Goal: Information Seeking & Learning: Learn about a topic

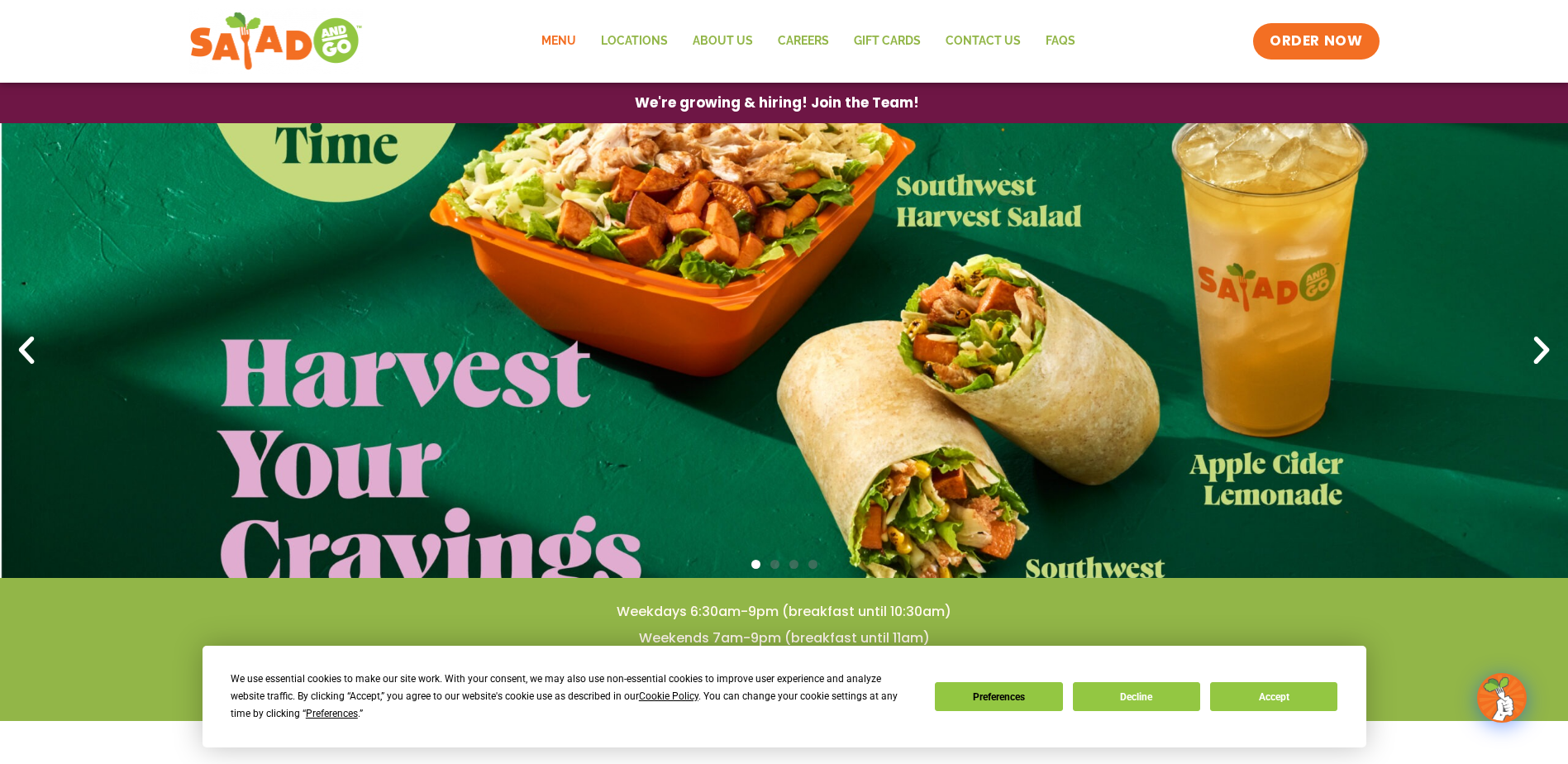
click at [562, 35] on link "Menu" at bounding box center [558, 40] width 60 height 38
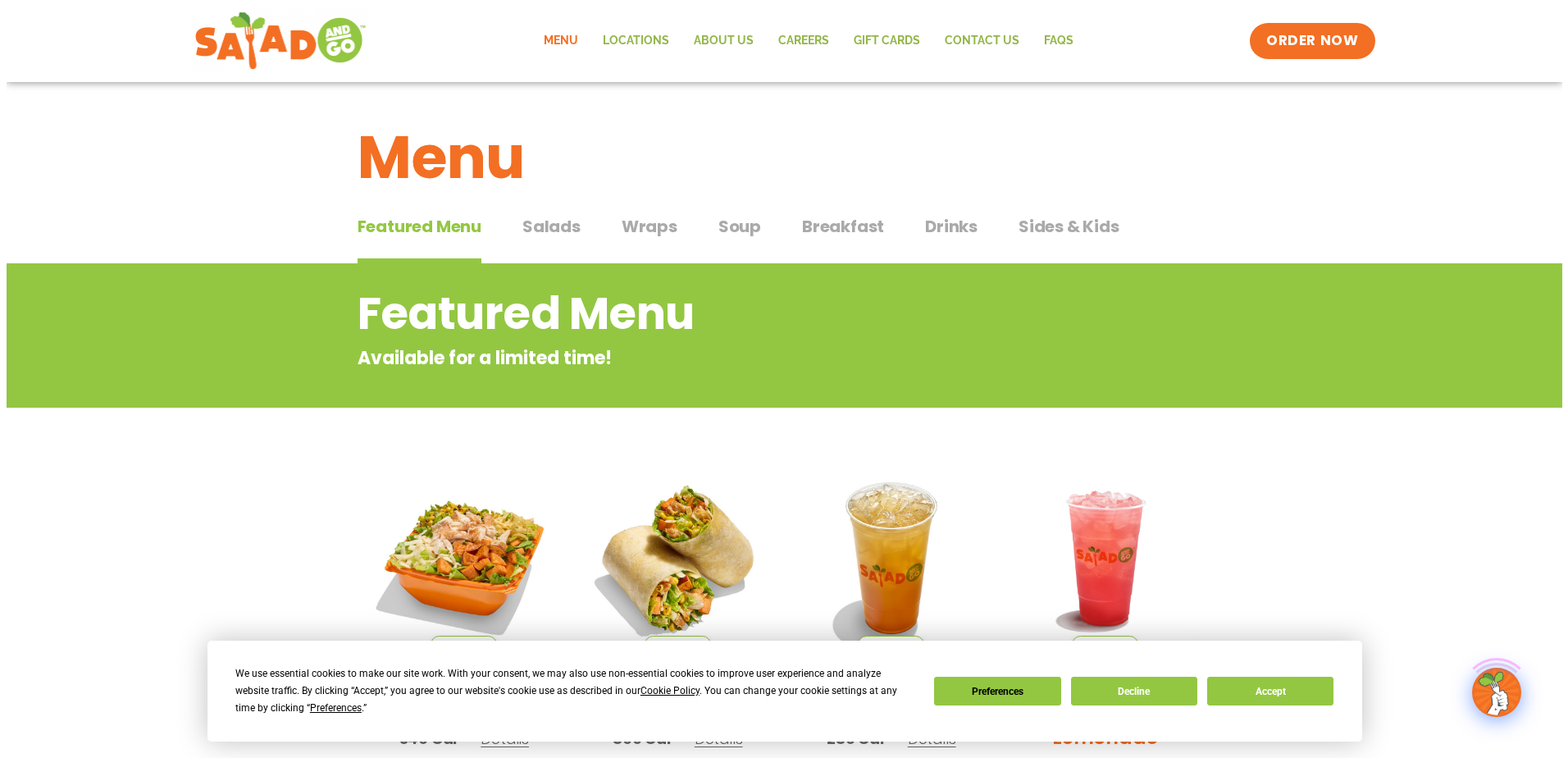
scroll to position [246, 0]
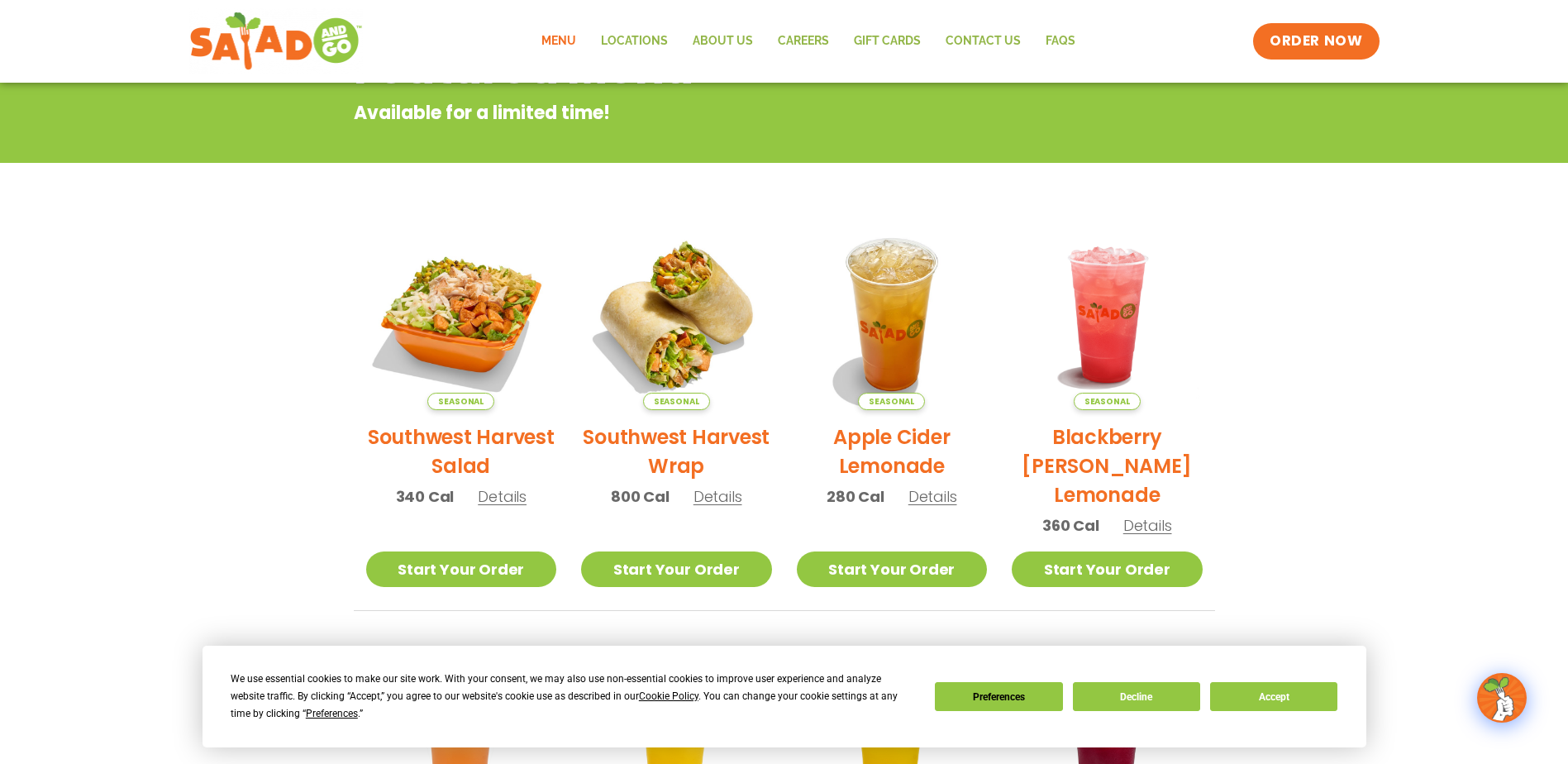
click at [929, 507] on div "Seasonal Apple Cider Lemonade 280 Cal Details" at bounding box center [892, 371] width 191 height 303
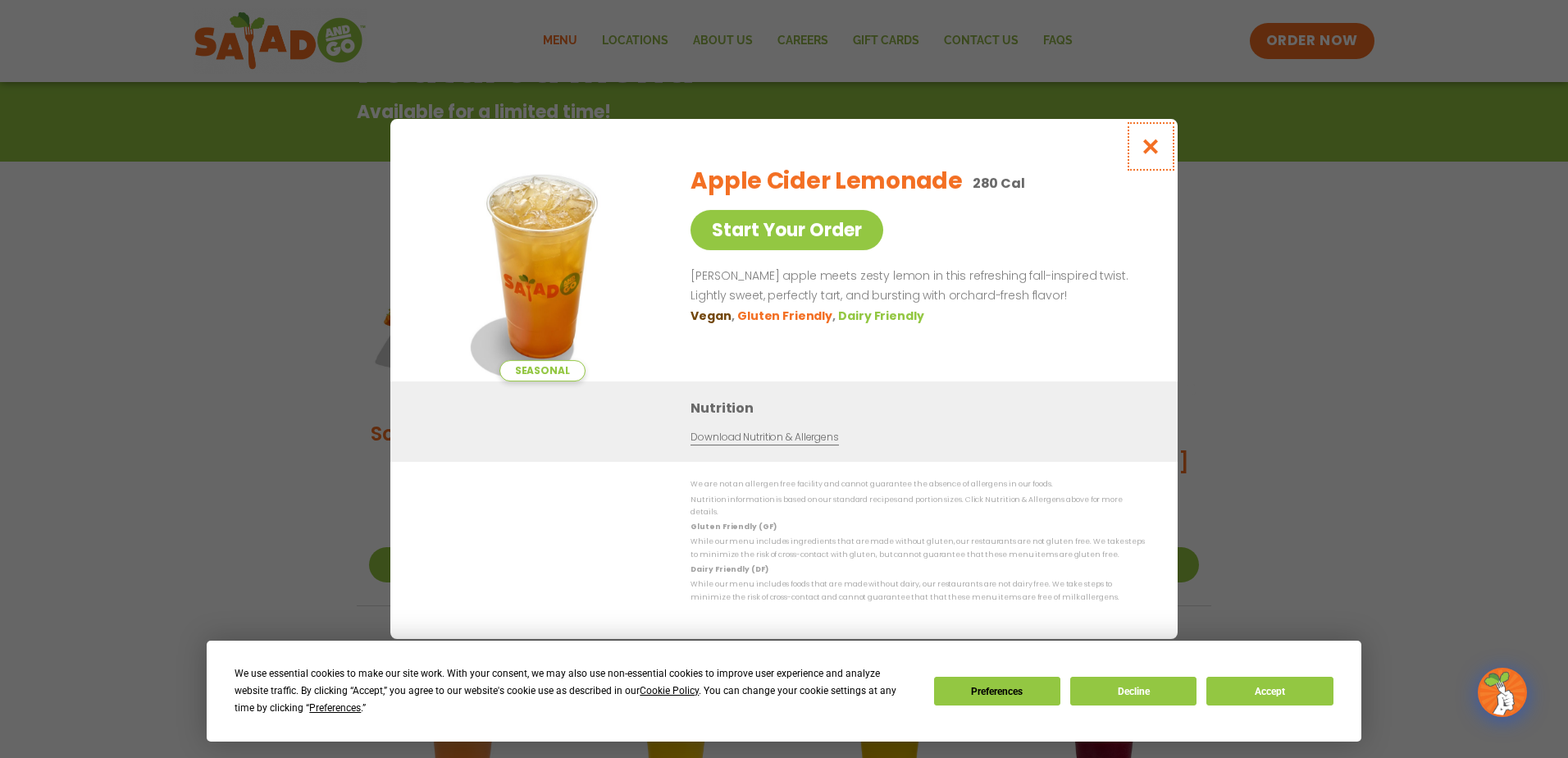
click at [1159, 149] on icon "Close modal" at bounding box center [1151, 146] width 20 height 17
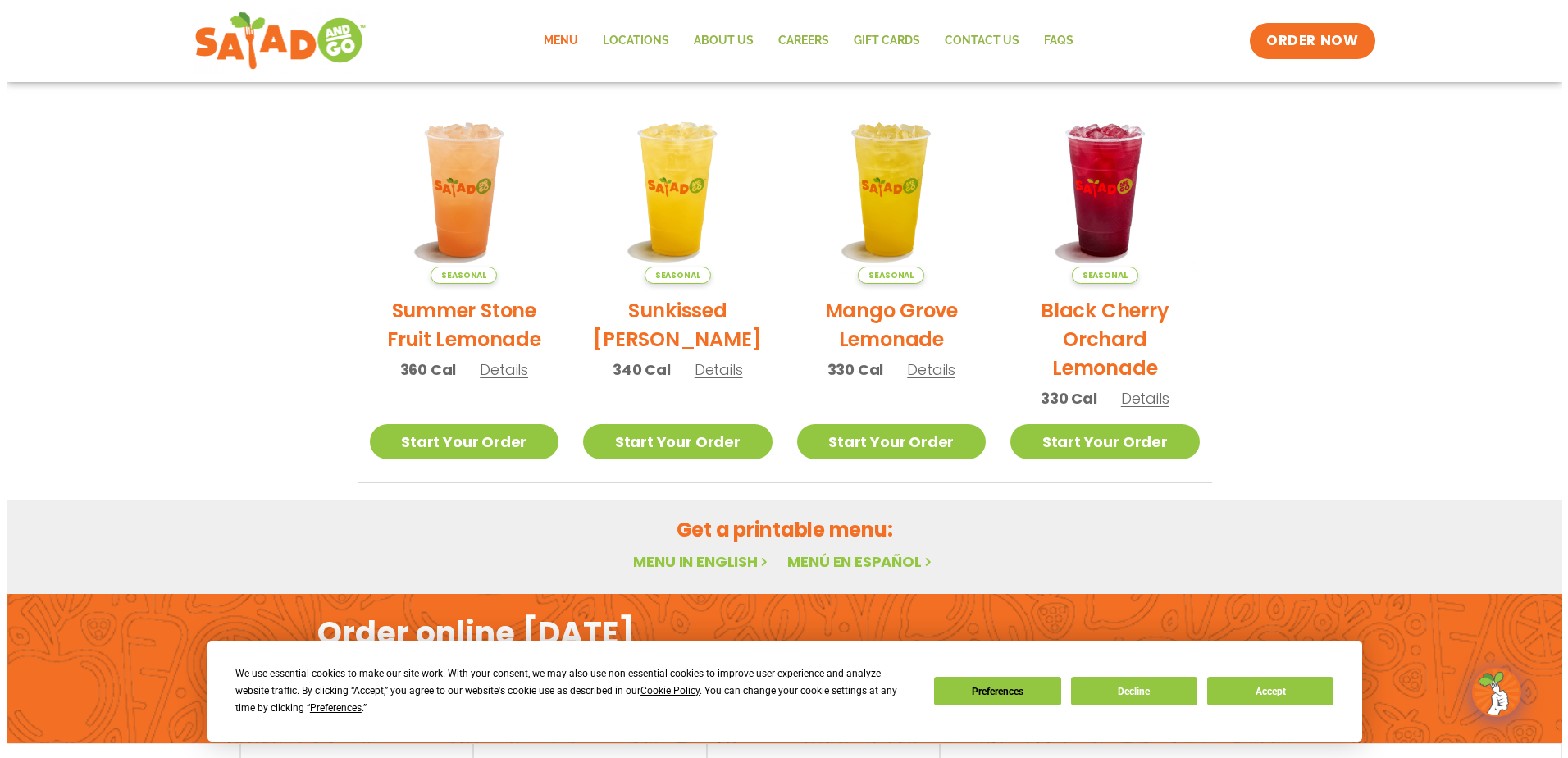
scroll to position [755, 0]
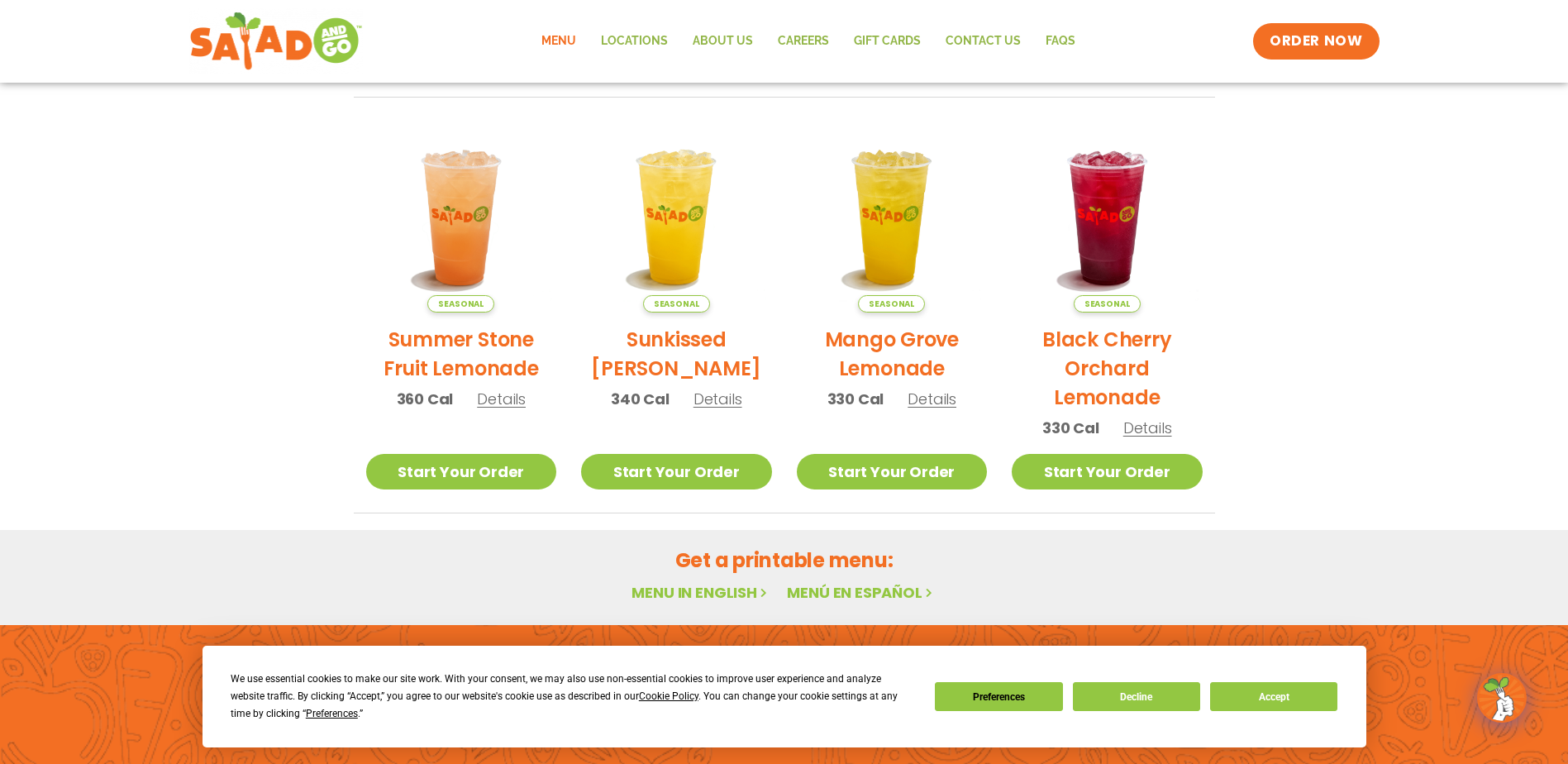
click at [504, 400] on span "Details" at bounding box center [501, 399] width 49 height 20
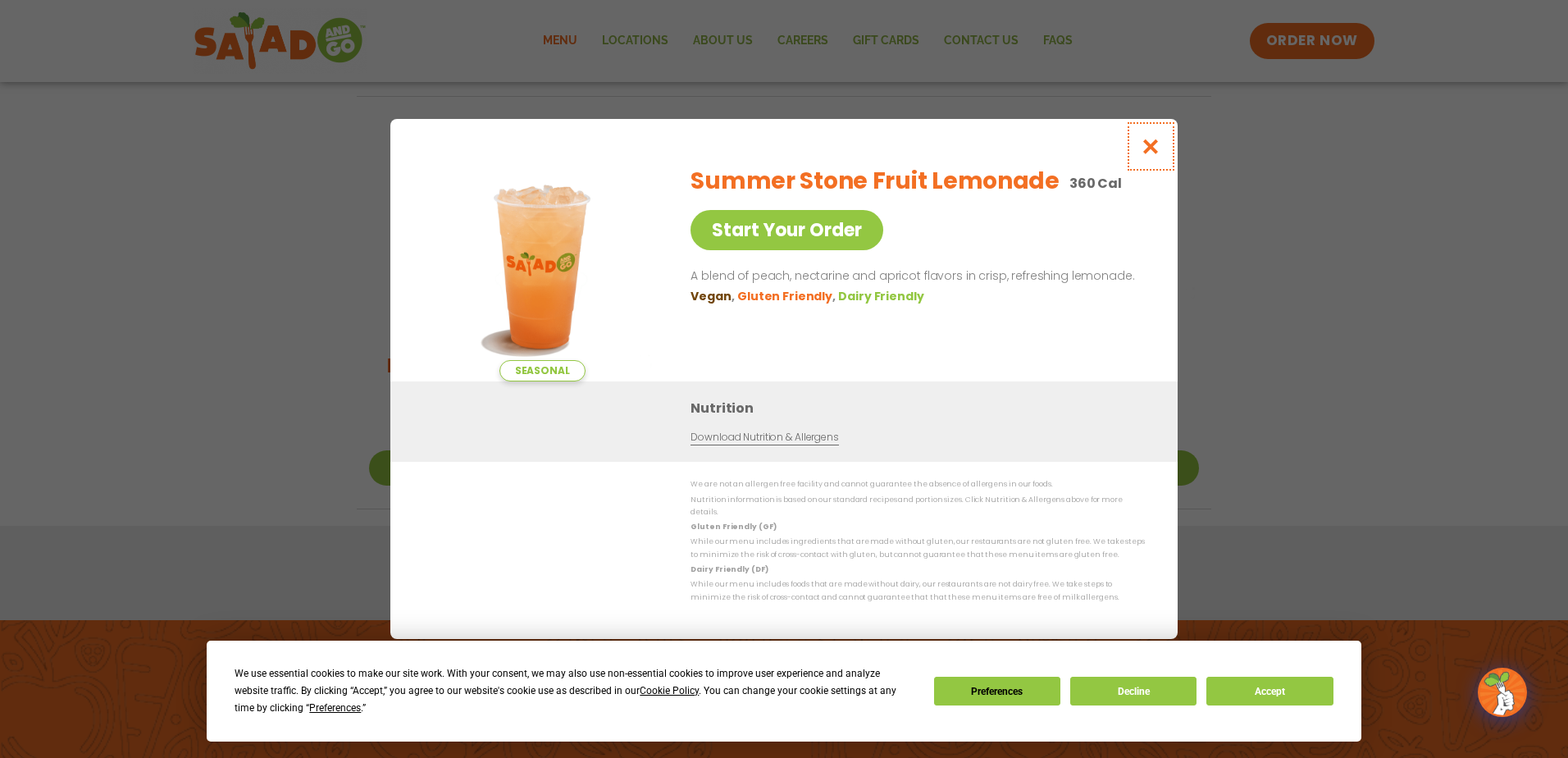
click at [1155, 155] on icon "Close modal" at bounding box center [1151, 146] width 20 height 17
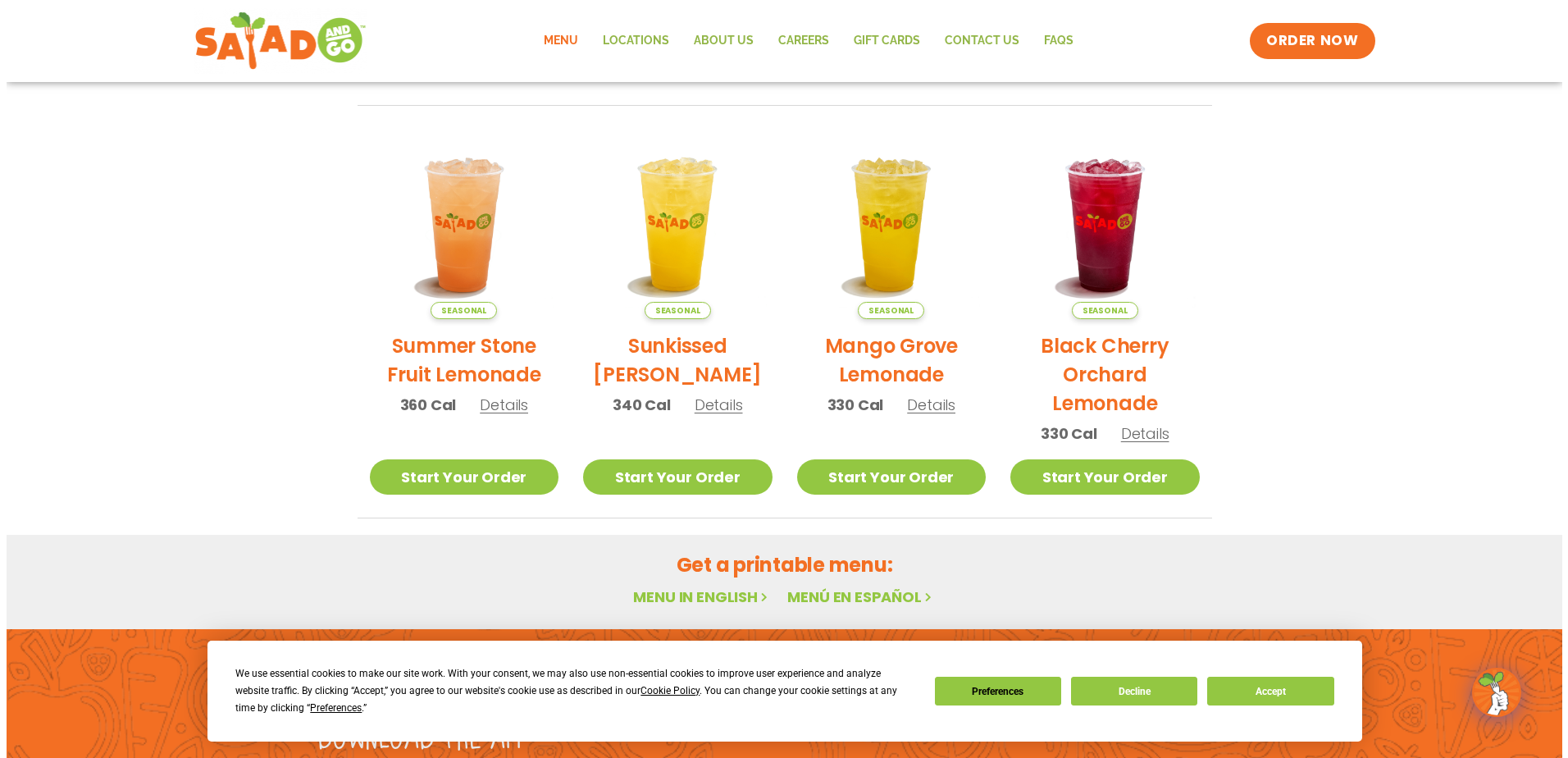
scroll to position [753, 0]
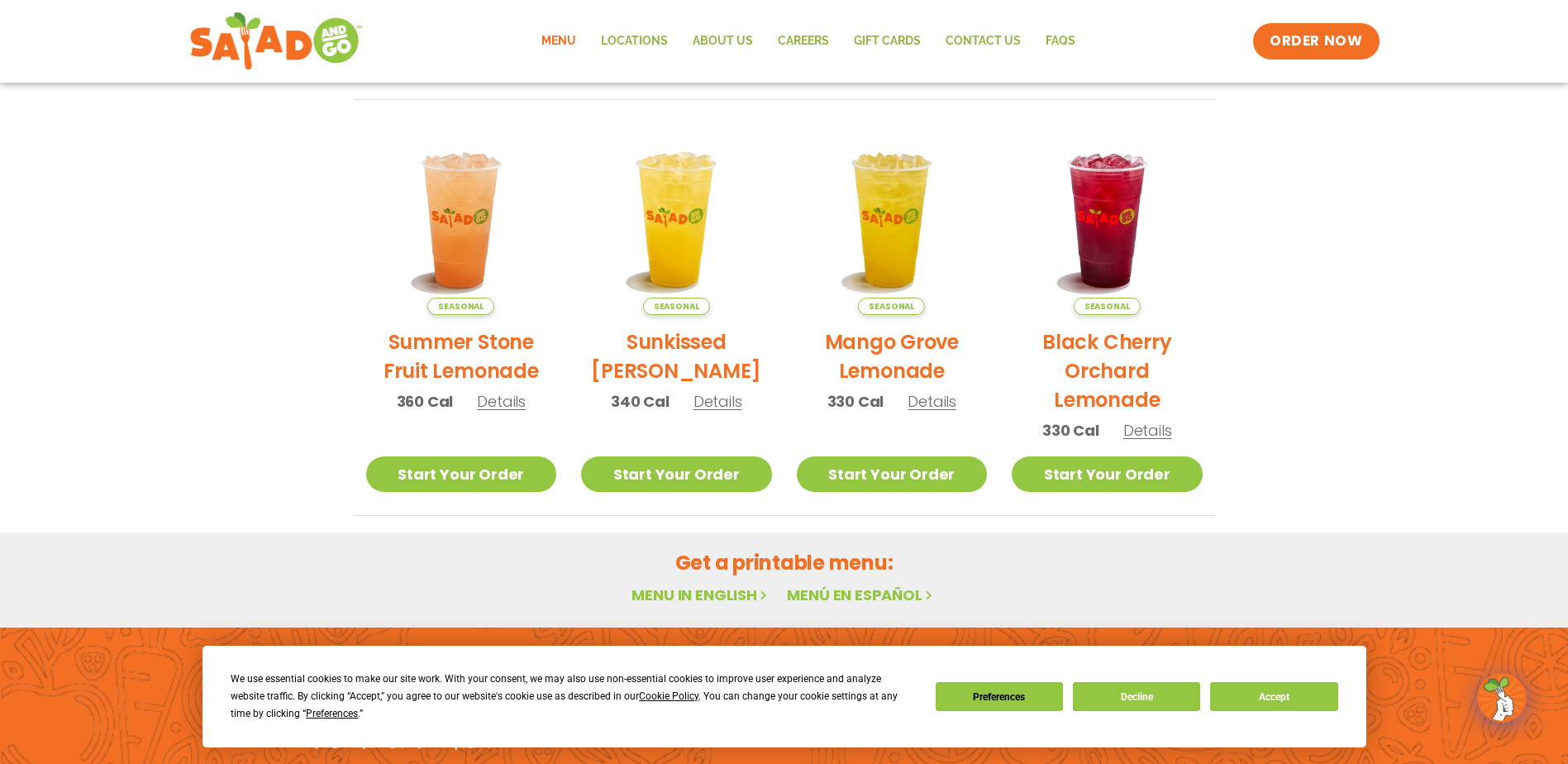
click at [1155, 430] on span "Details" at bounding box center [1147, 430] width 49 height 20
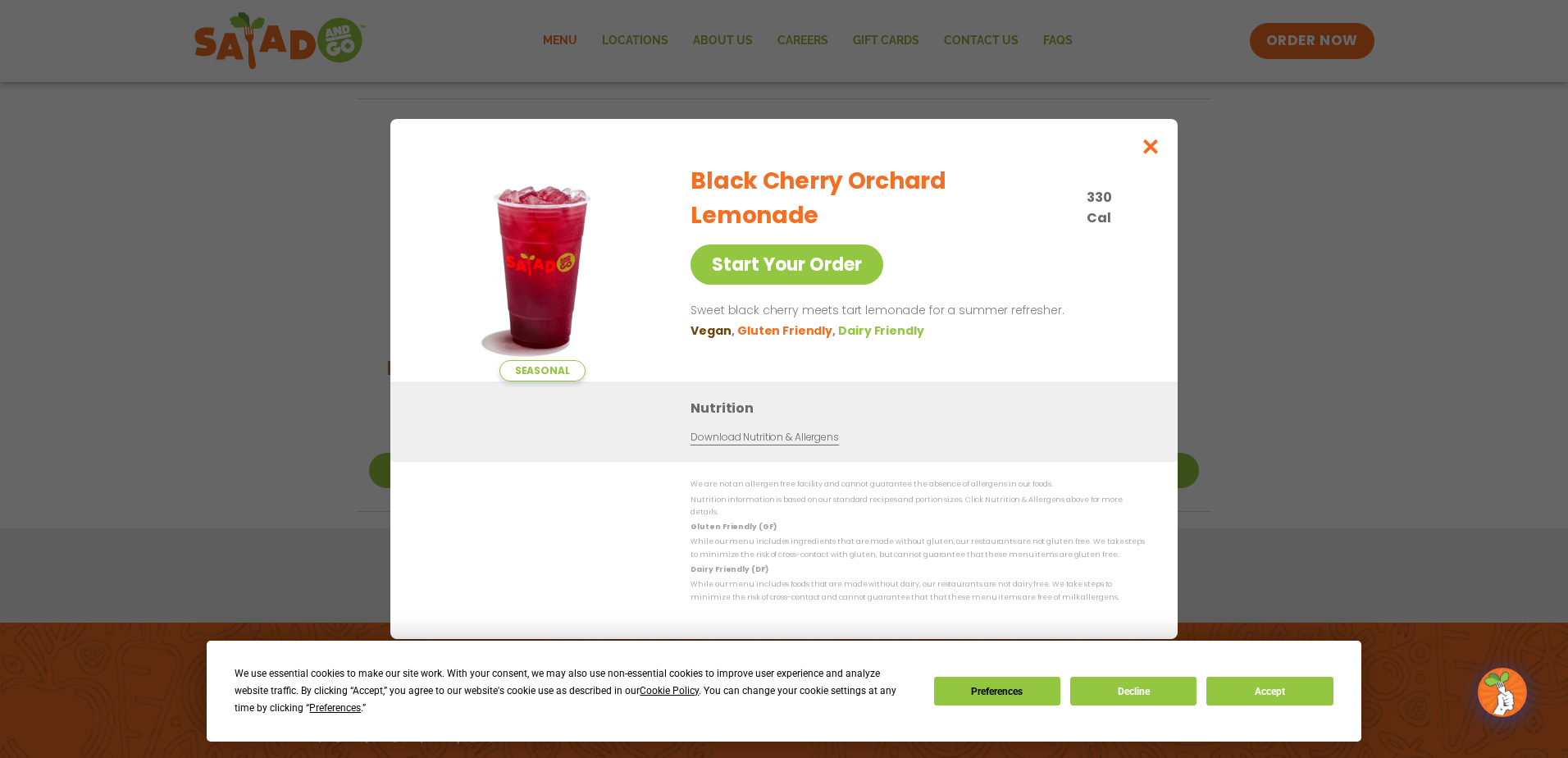
click at [815, 443] on link "Download Nutrition & Allergens" at bounding box center [764, 437] width 148 height 16
click at [1148, 129] on button "Close modal" at bounding box center [1151, 146] width 53 height 55
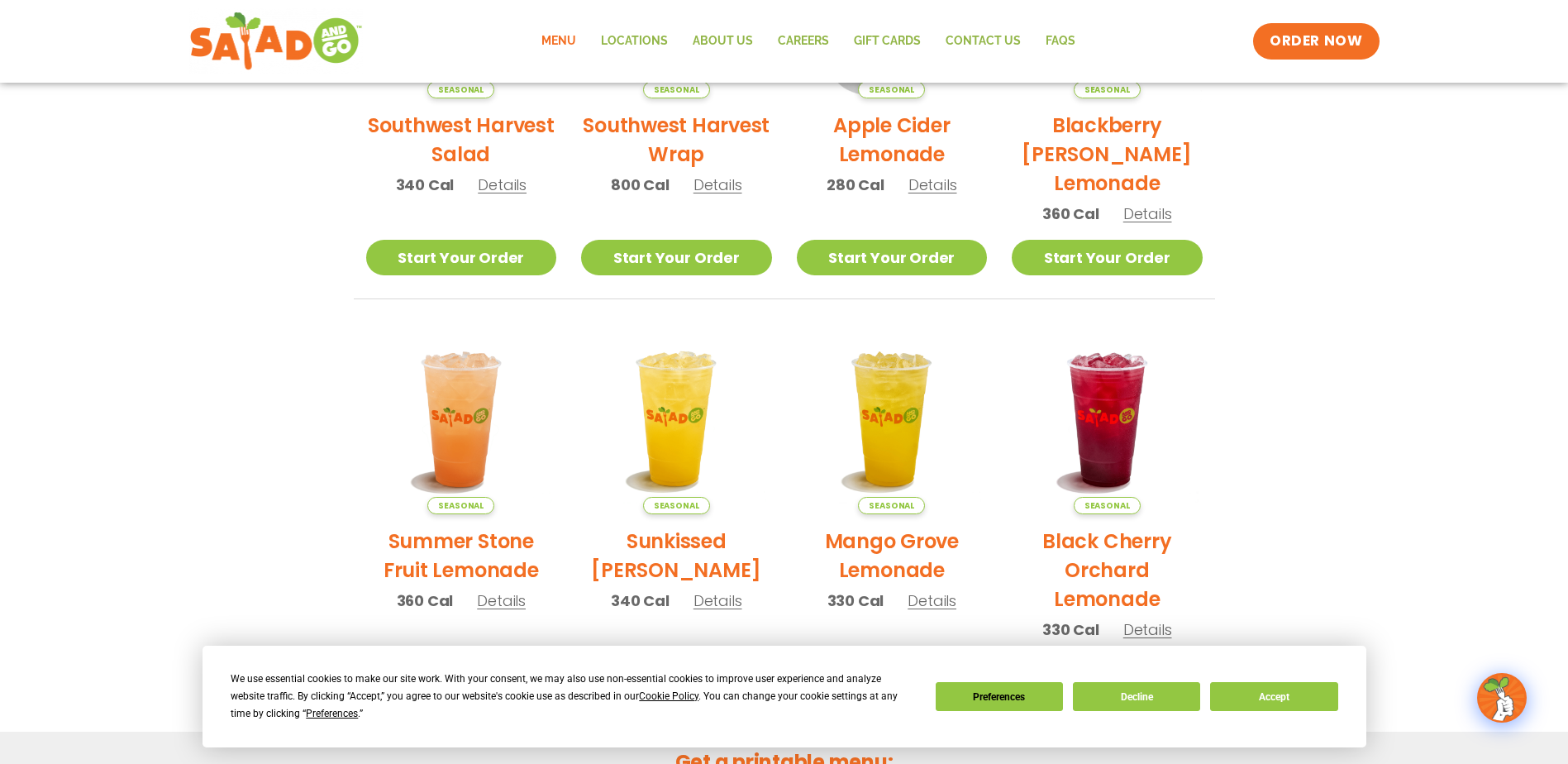
scroll to position [511, 0]
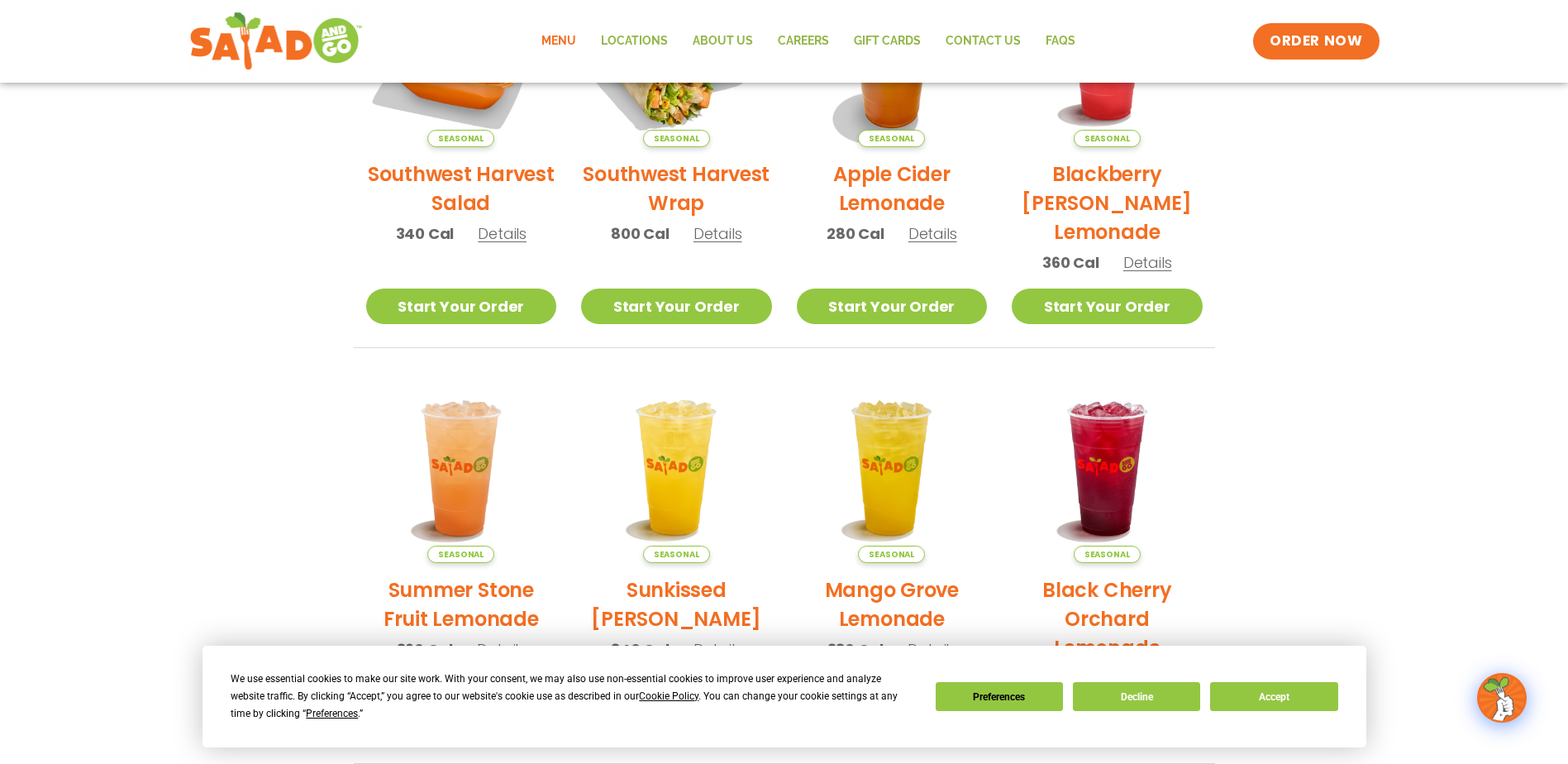
click at [552, 36] on link "Menu" at bounding box center [558, 40] width 60 height 38
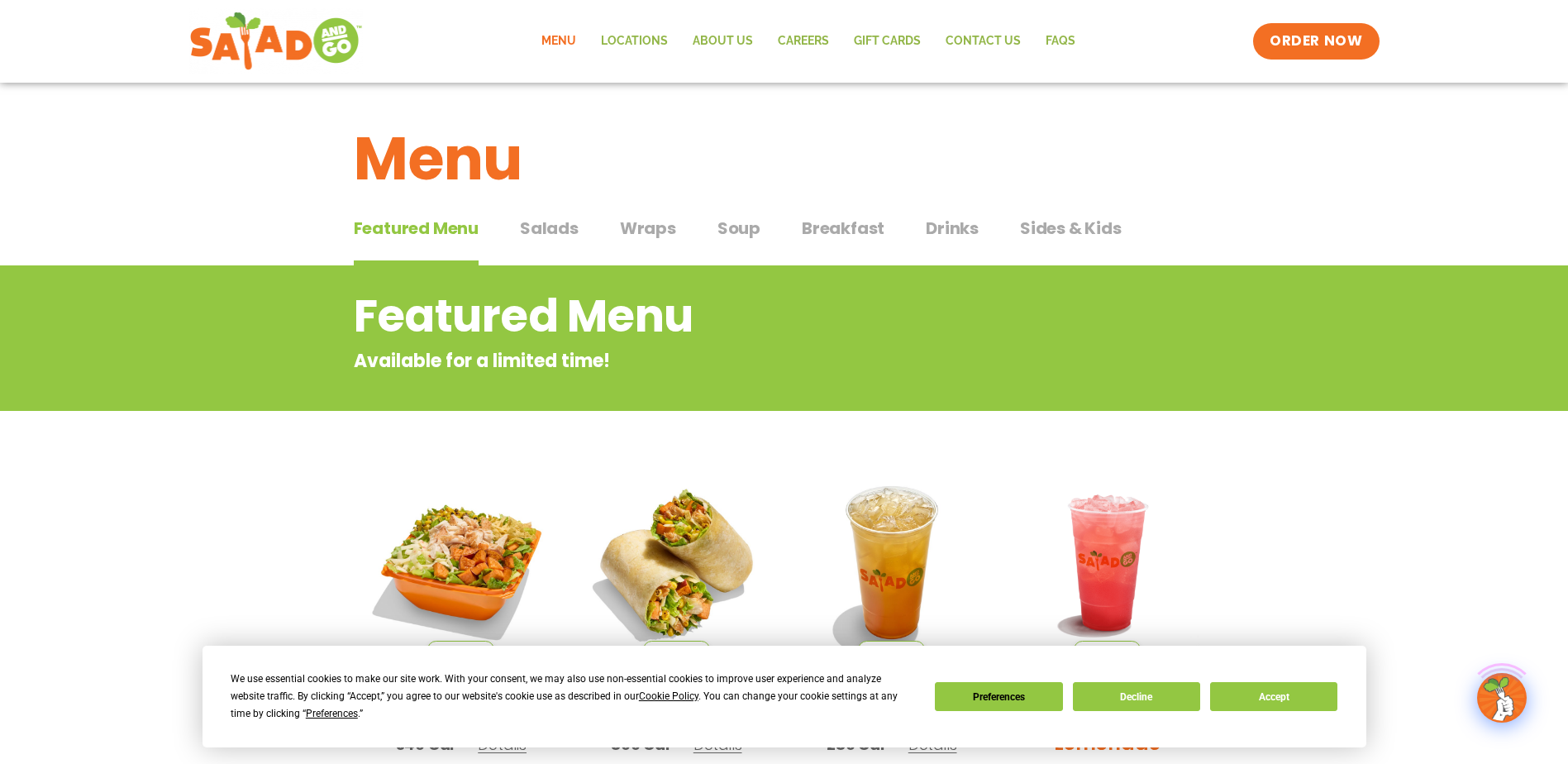
click at [551, 241] on button "Salads Salads" at bounding box center [550, 241] width 59 height 51
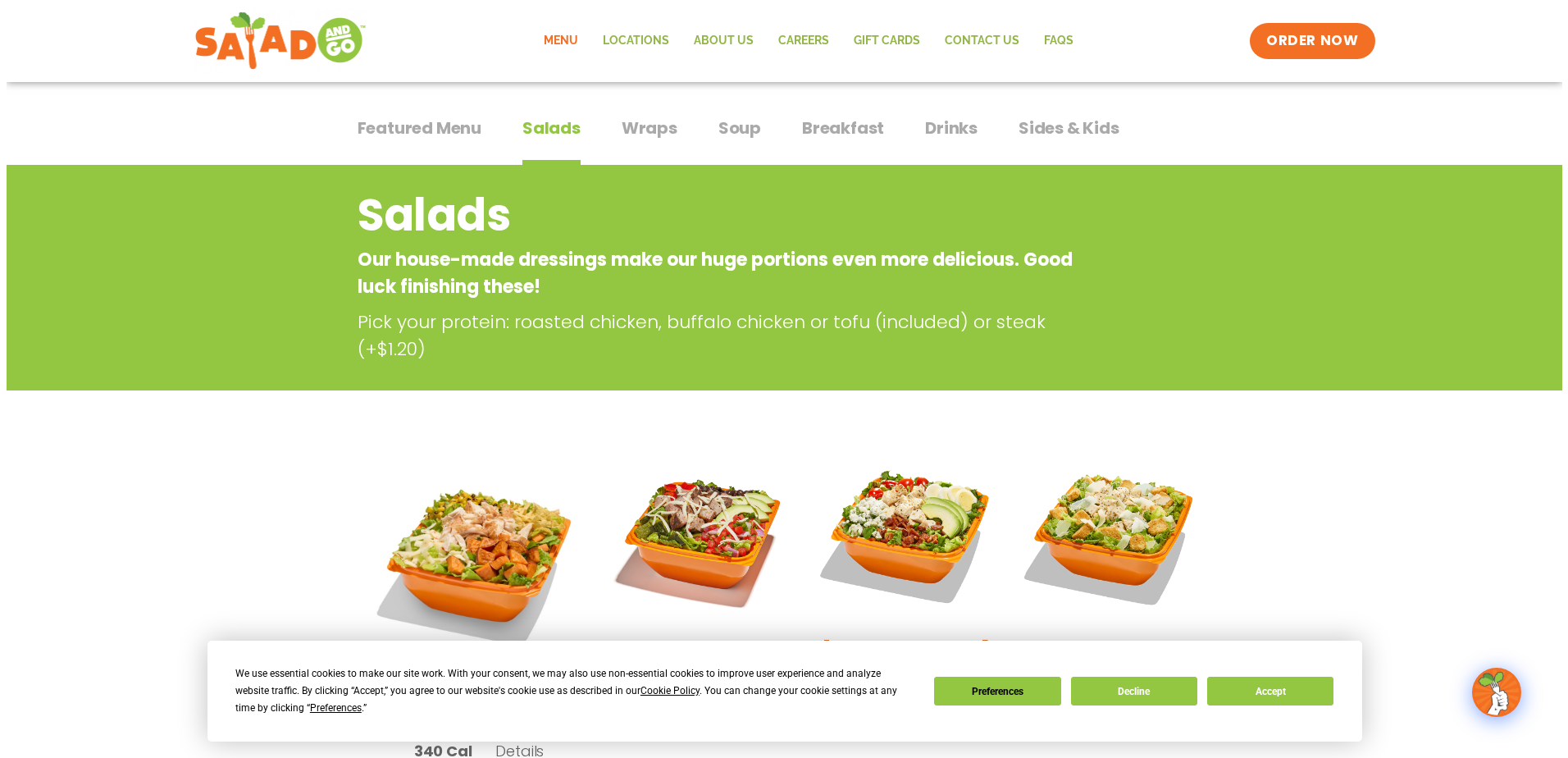
scroll to position [246, 0]
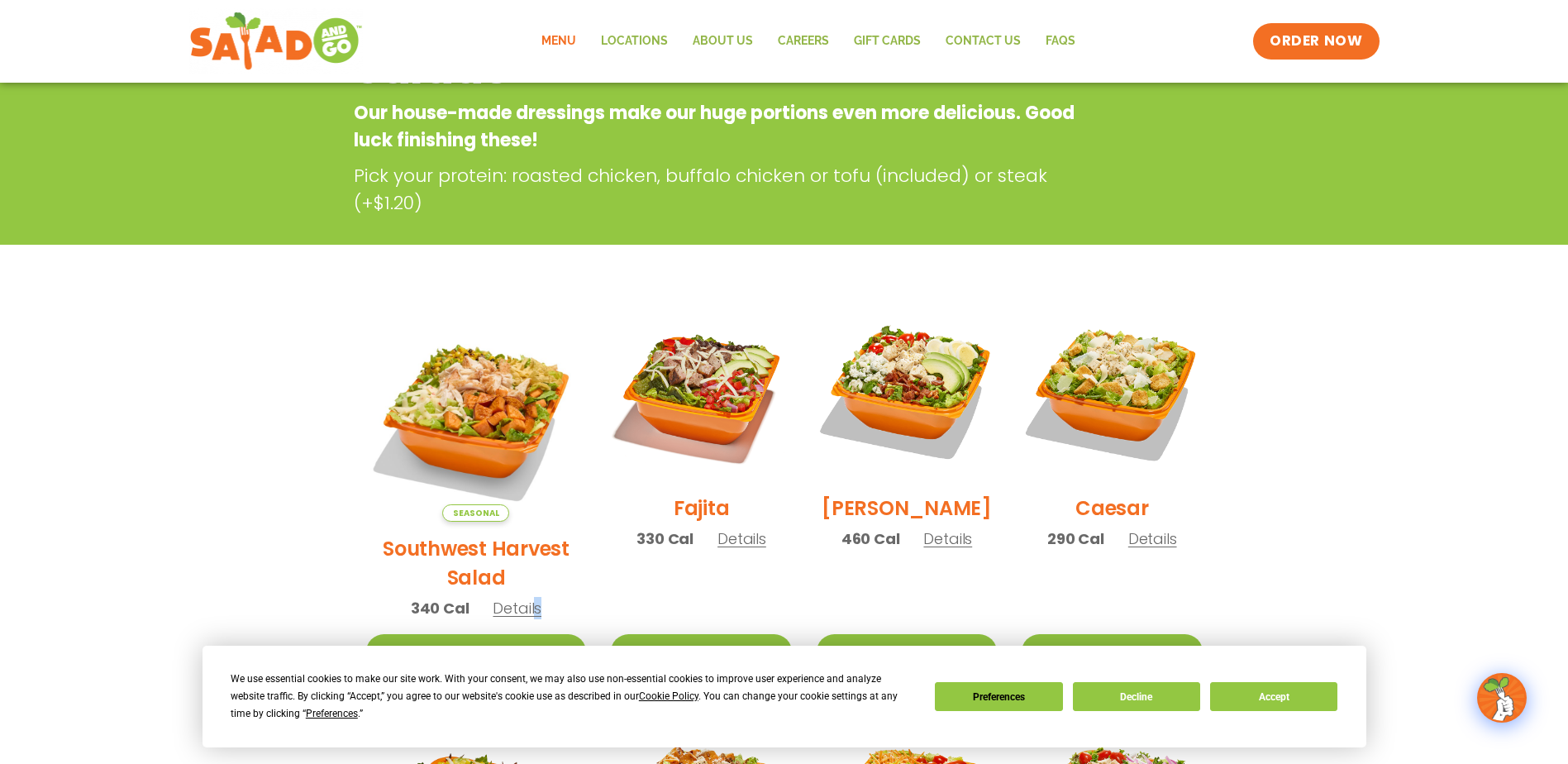
click at [521, 598] on span "Details" at bounding box center [517, 608] width 49 height 20
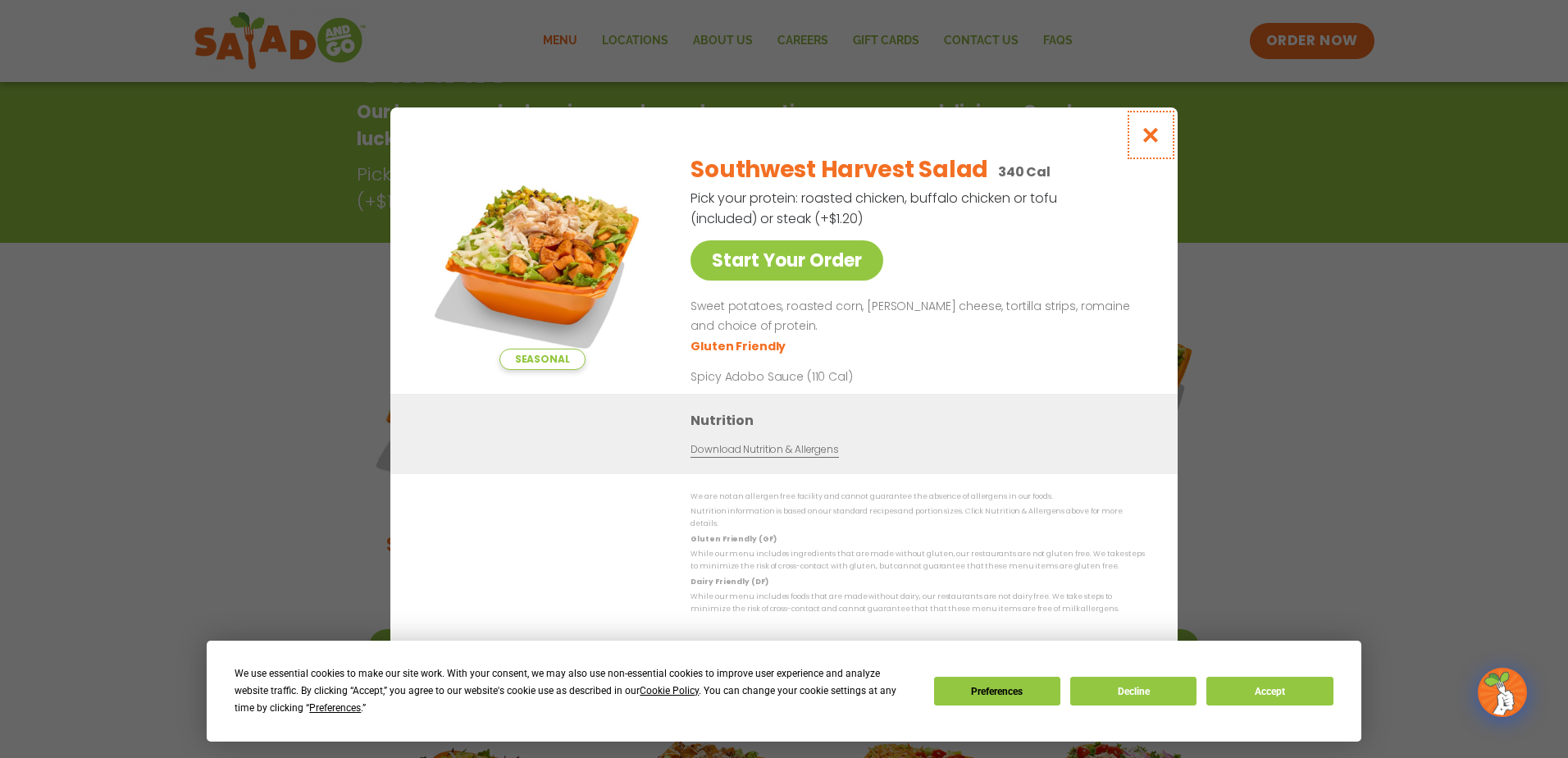
click at [1162, 133] on button "Close modal" at bounding box center [1151, 135] width 53 height 55
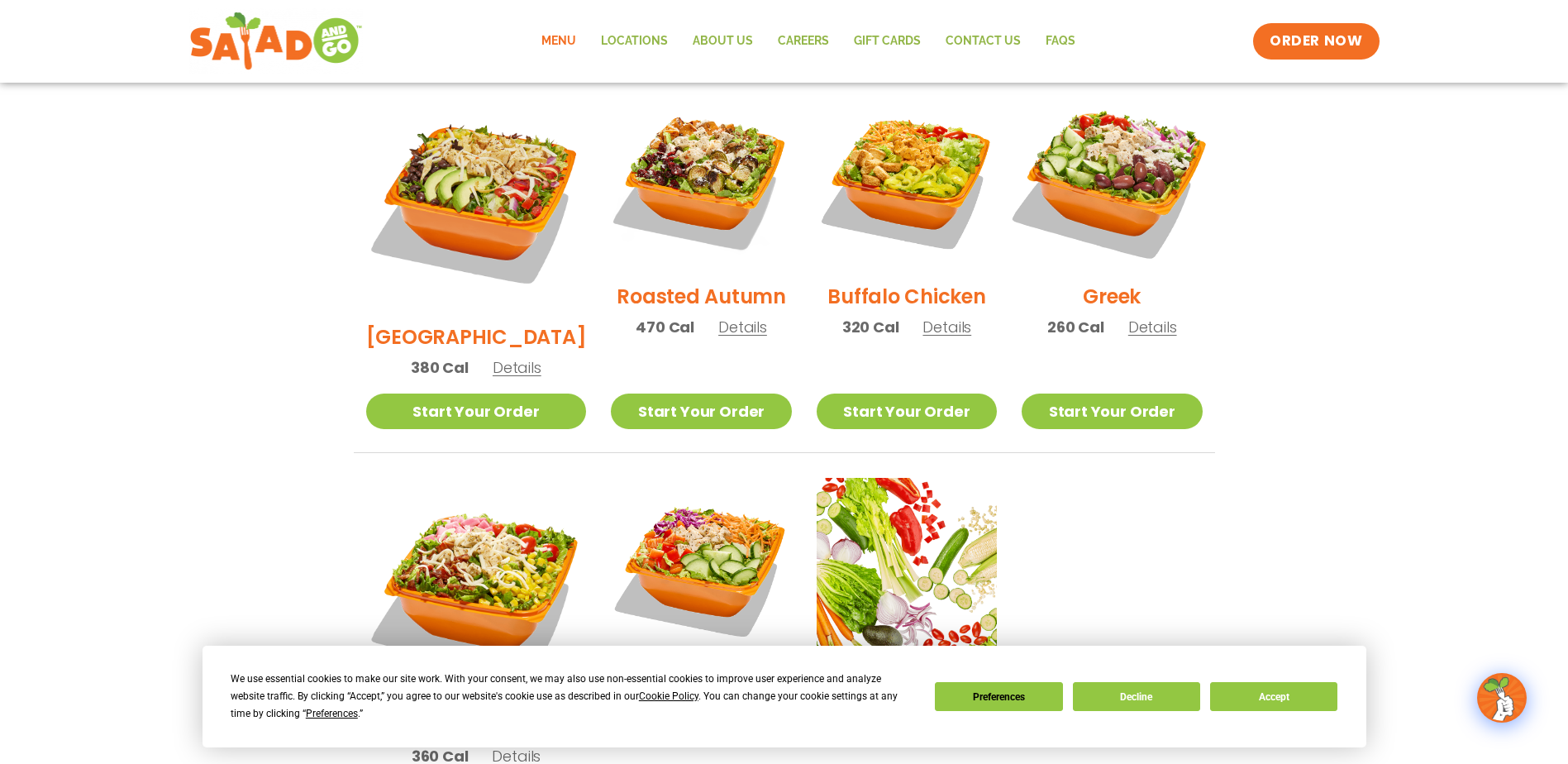
scroll to position [927, 0]
